Goal: Information Seeking & Learning: Learn about a topic

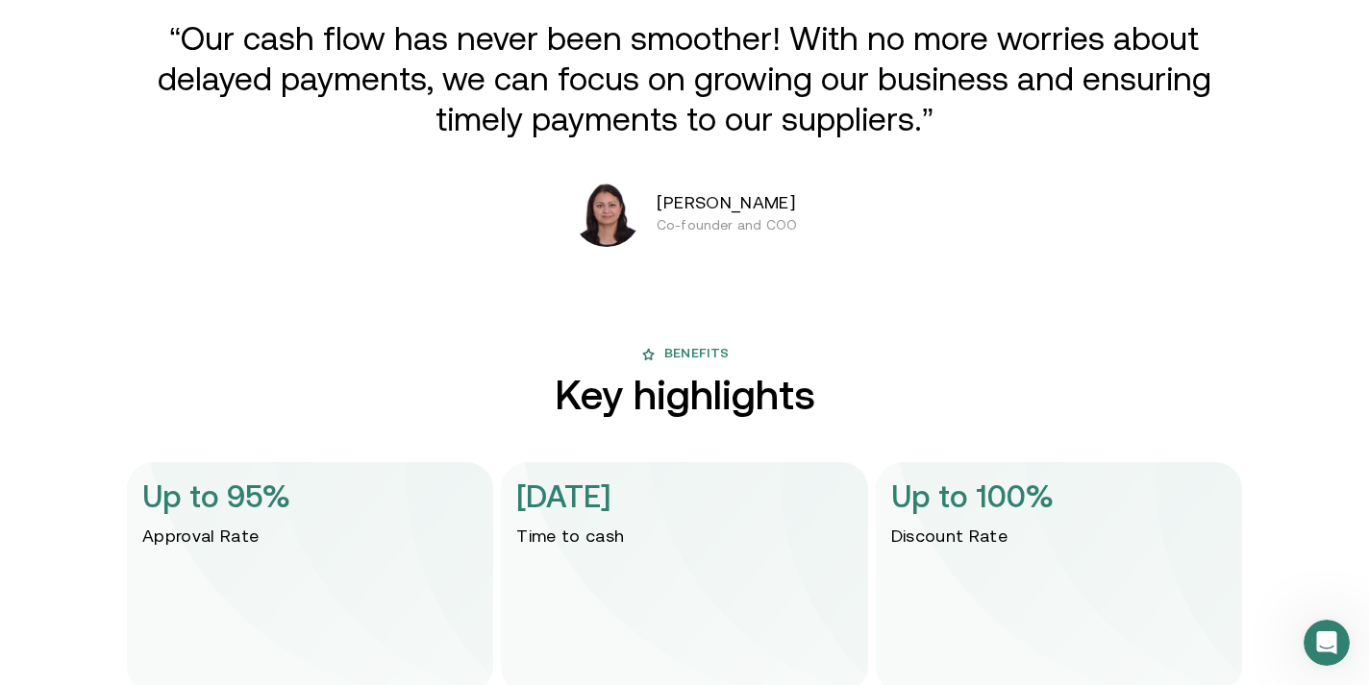
scroll to position [3543, 0]
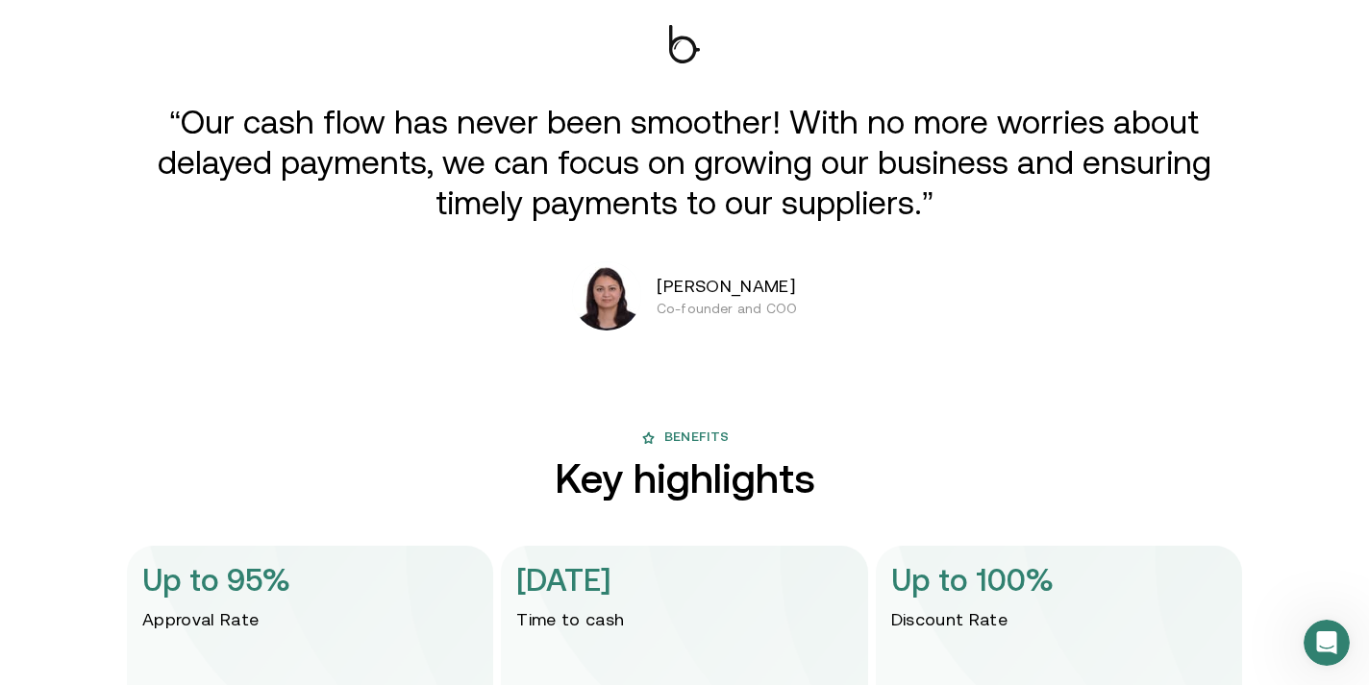
click at [445, 134] on p "“Our cash flow has never been smoother! With no more worries about delayed paym…" at bounding box center [684, 162] width 1059 height 121
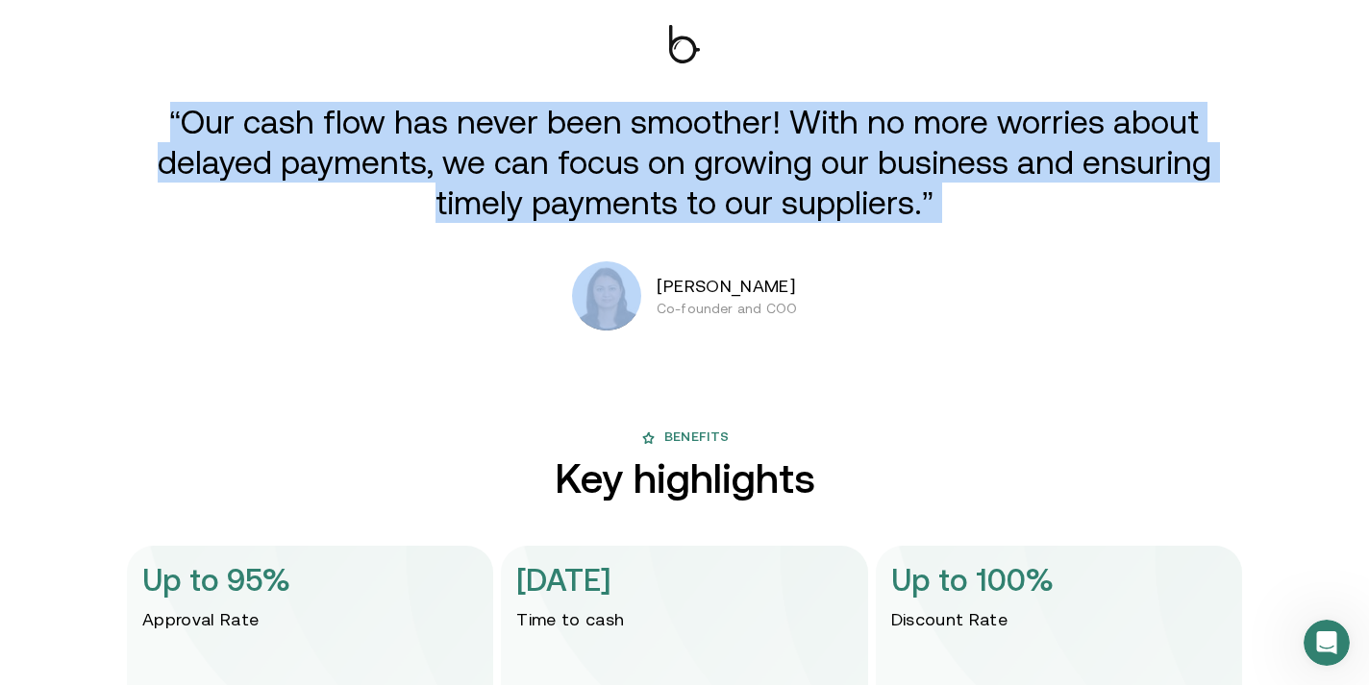
click at [445, 134] on p "“Our cash flow has never been smoother! With no more worries about delayed paym…" at bounding box center [684, 162] width 1059 height 121
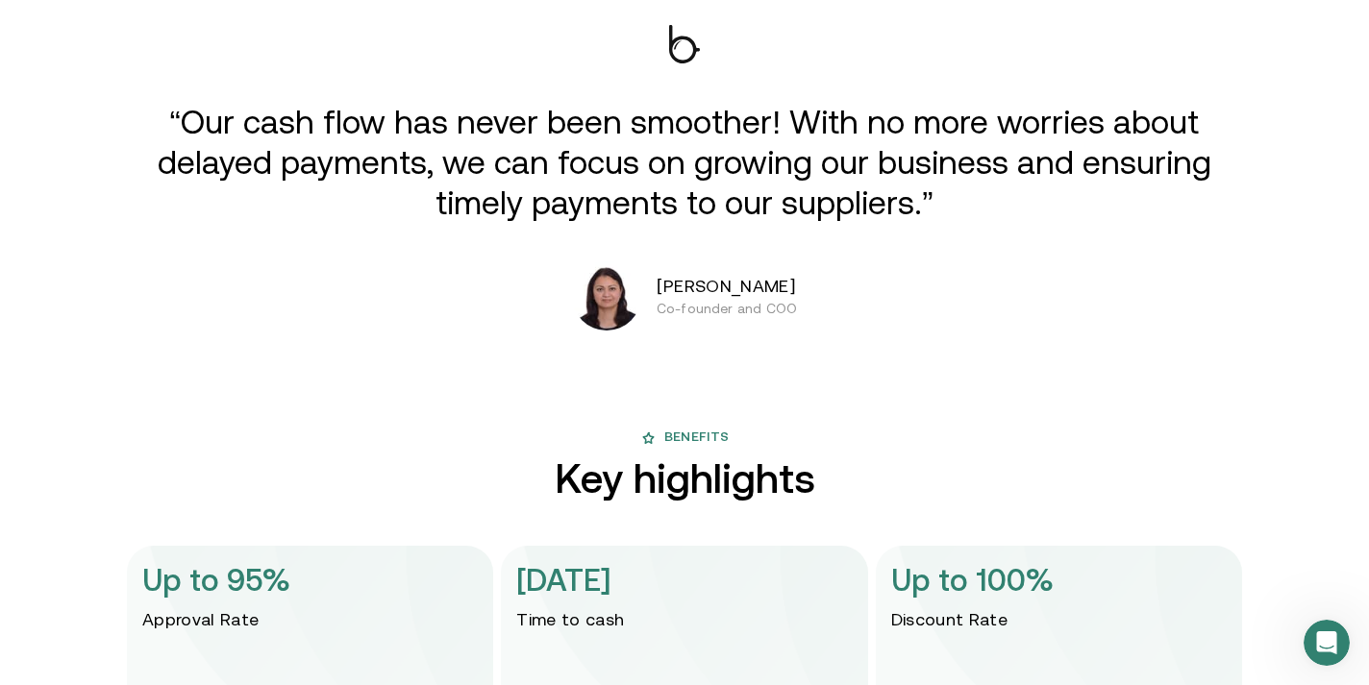
click at [438, 232] on div "“Our cash flow has never been smoother! With no more worries about delayed paym…" at bounding box center [685, 178] width 1154 height 306
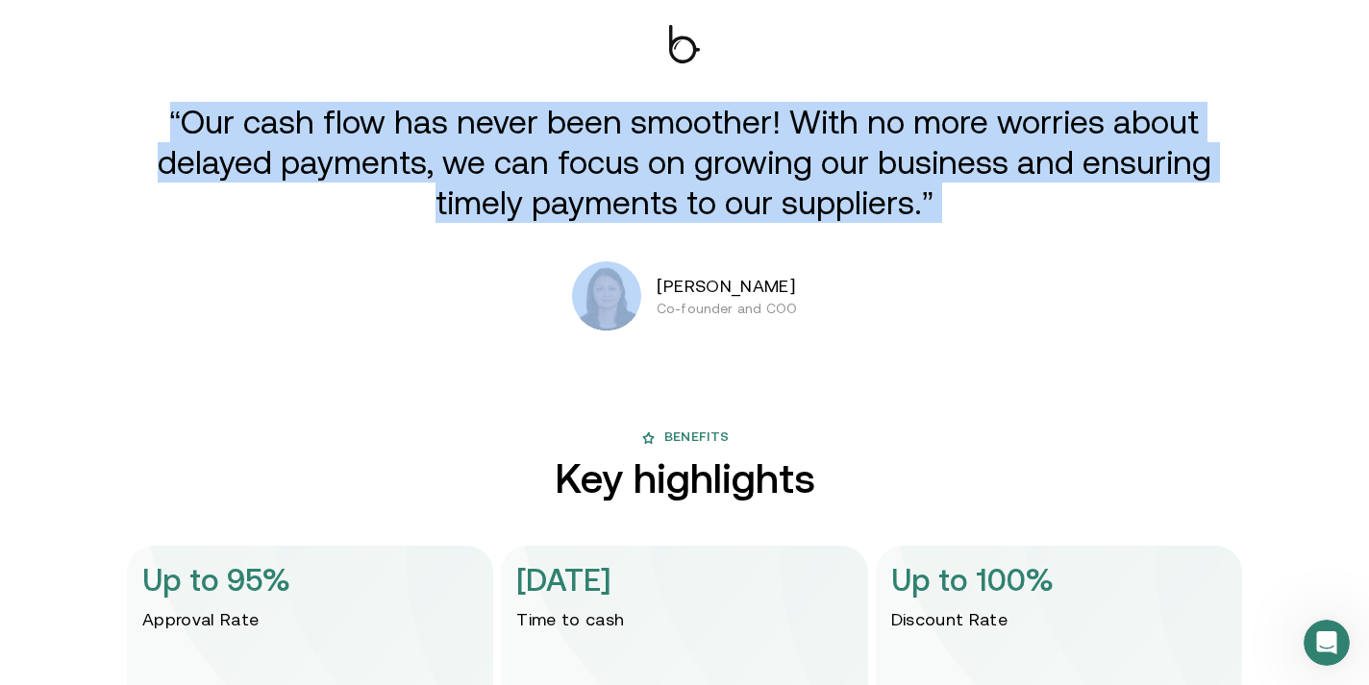
click at [438, 232] on div "“Our cash flow has never been smoother! With no more worries about delayed paym…" at bounding box center [685, 178] width 1154 height 306
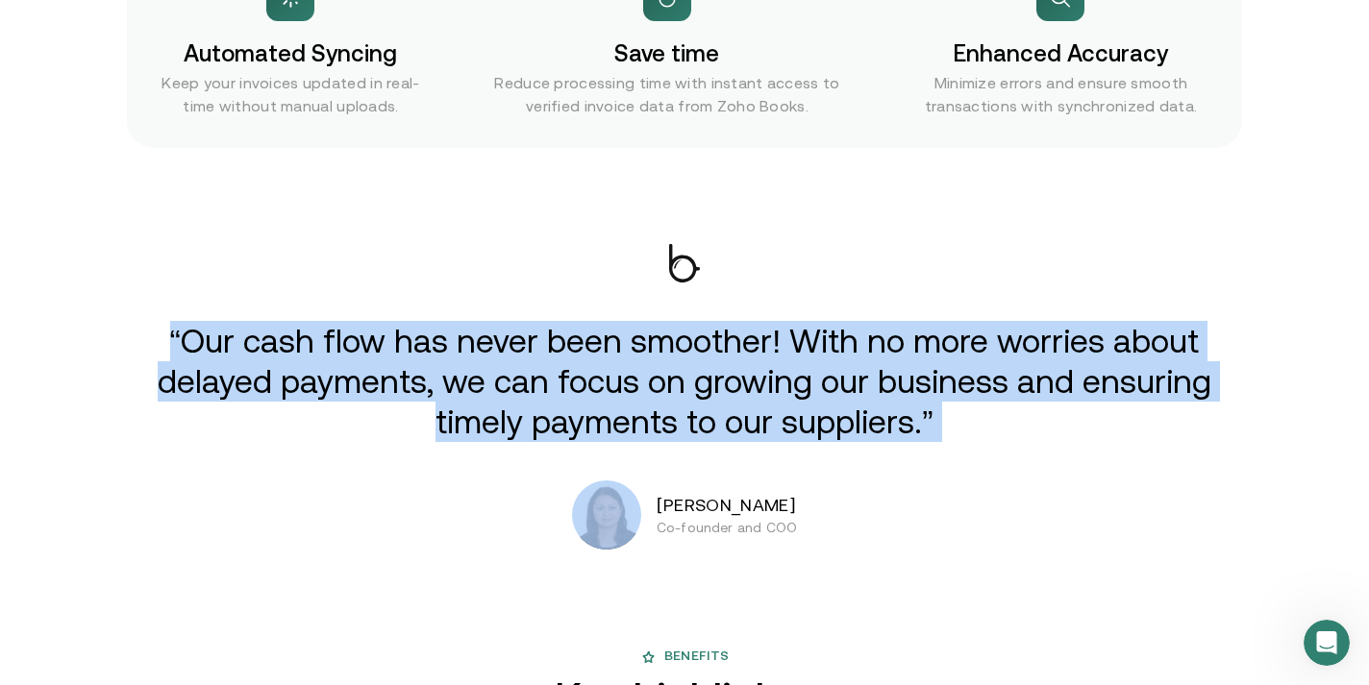
scroll to position [3307, 0]
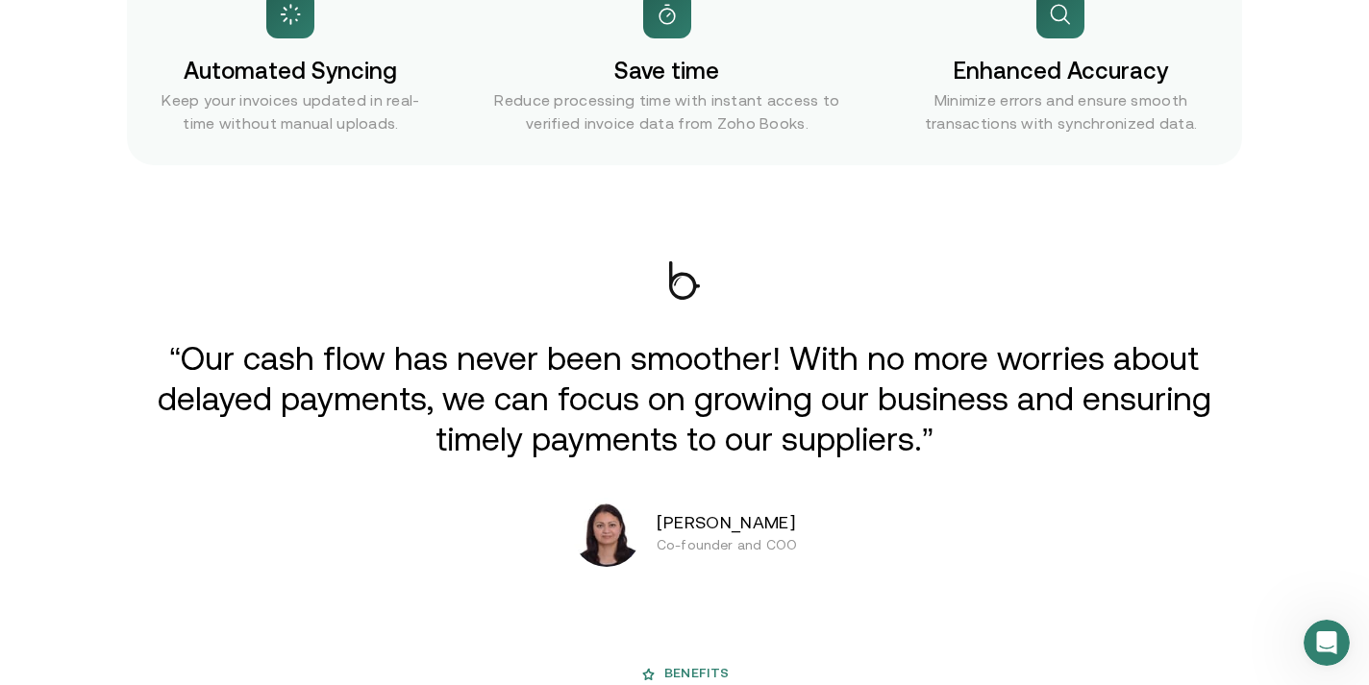
click at [692, 285] on img at bounding box center [684, 280] width 31 height 38
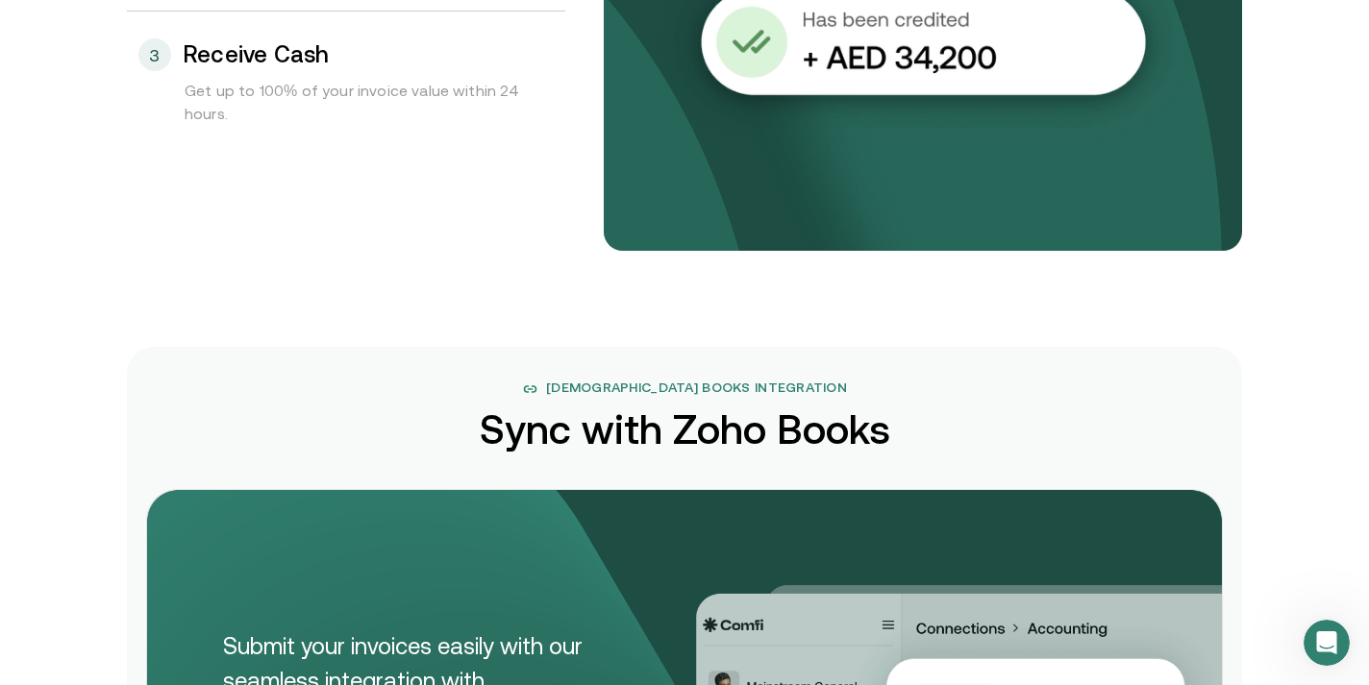
scroll to position [2384, 0]
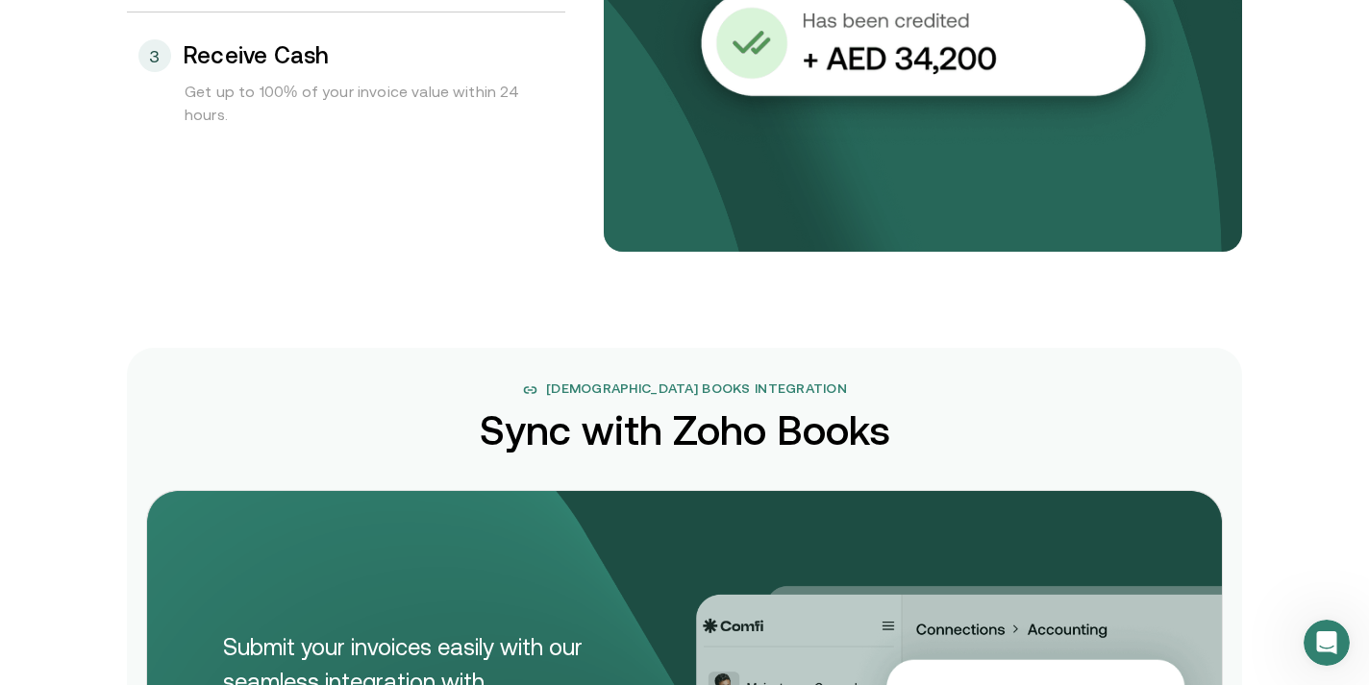
click at [718, 394] on span "[DEMOGRAPHIC_DATA] Books Integration" at bounding box center [696, 390] width 301 height 23
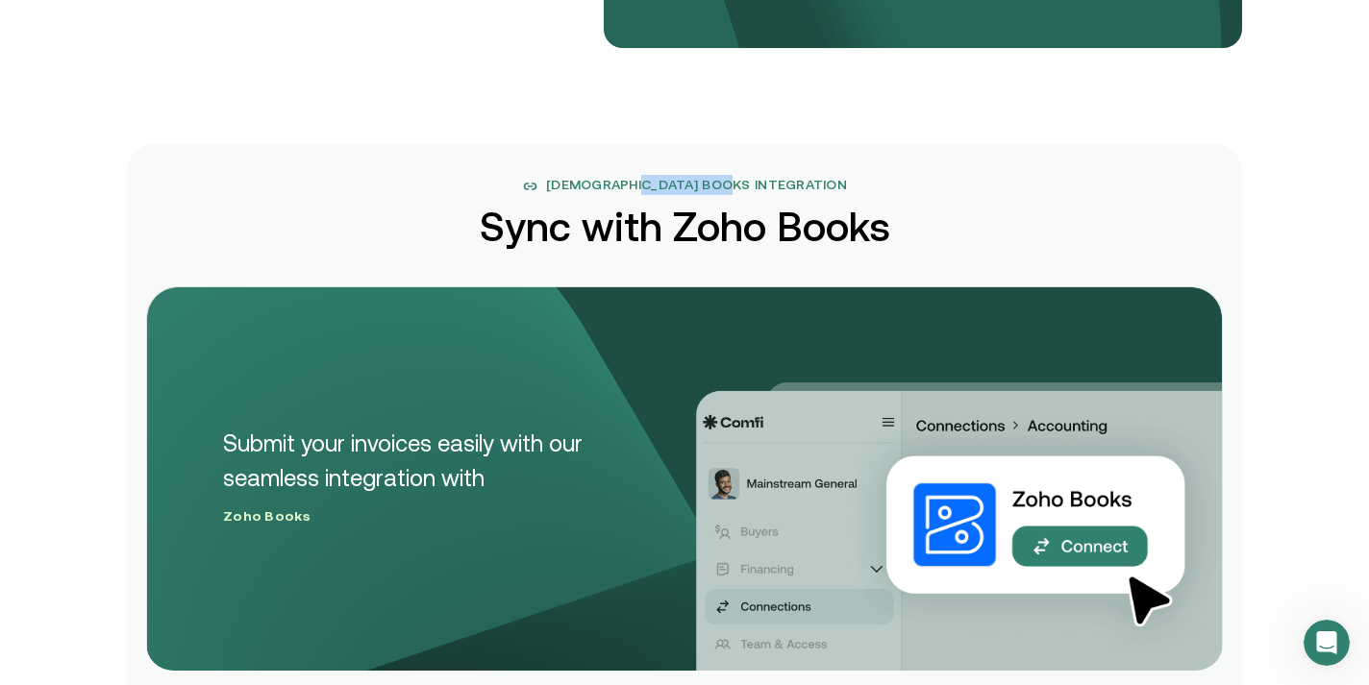
scroll to position [2639, 0]
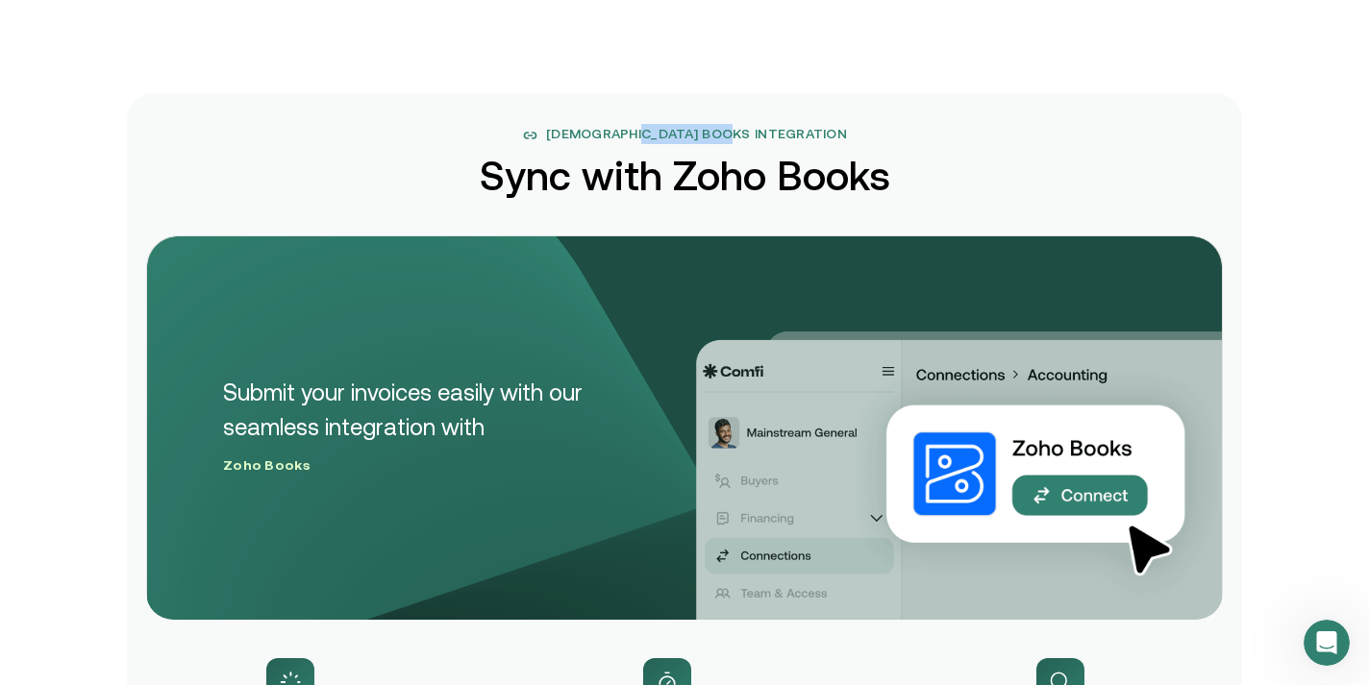
click at [601, 514] on div "Submit your invoices easily with our seamless integration with Zoho Books" at bounding box center [684, 428] width 1077 height 385
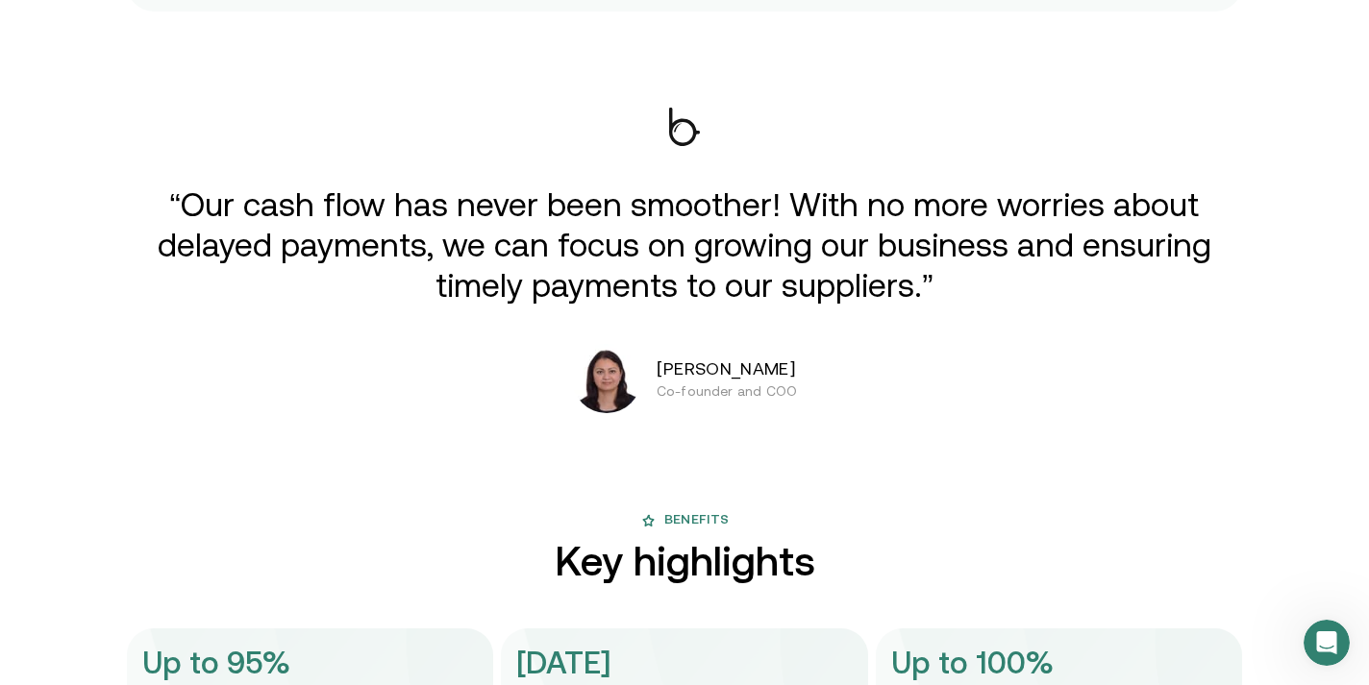
scroll to position [3444, 0]
